Goal: Check status

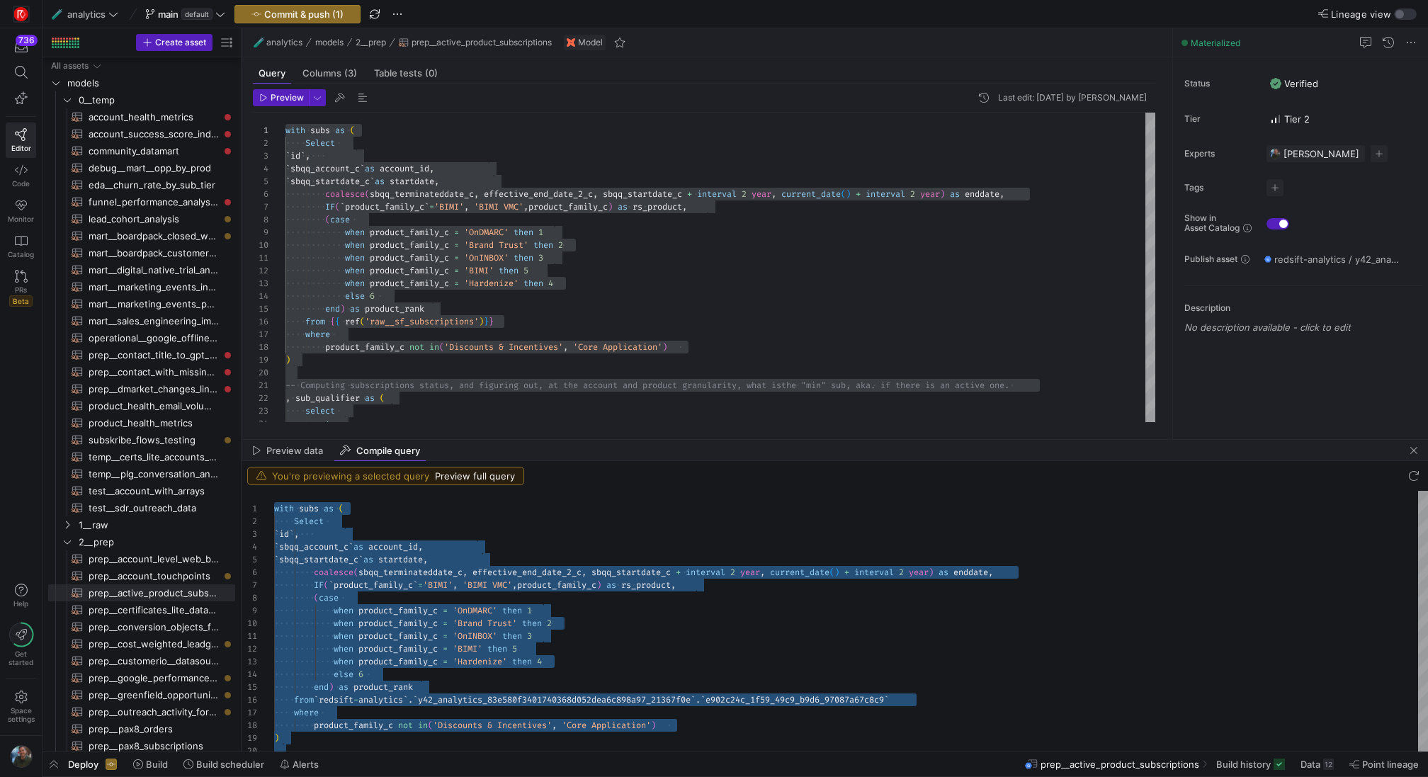
scroll to position [115, 285]
